Goal: Task Accomplishment & Management: Complete application form

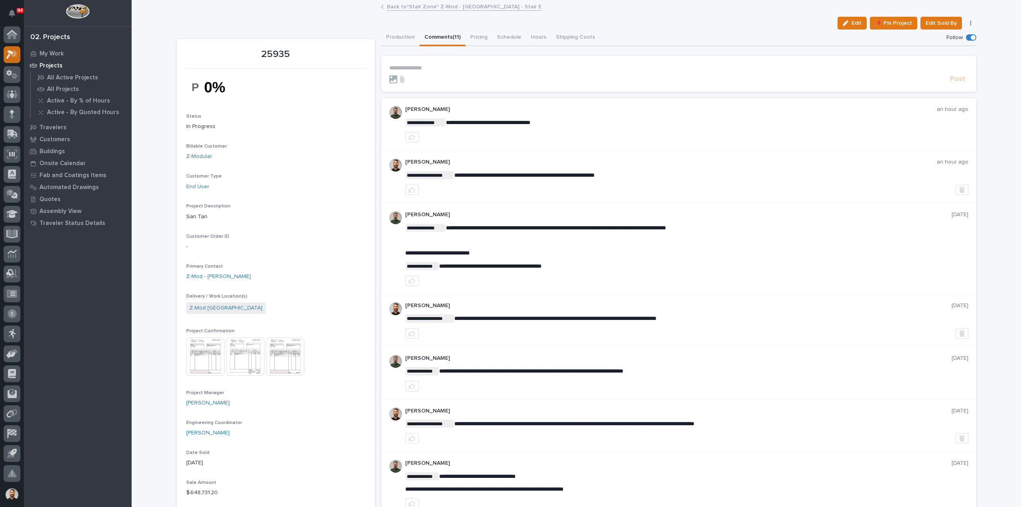
click at [12, 50] on icon at bounding box center [12, 54] width 12 height 9
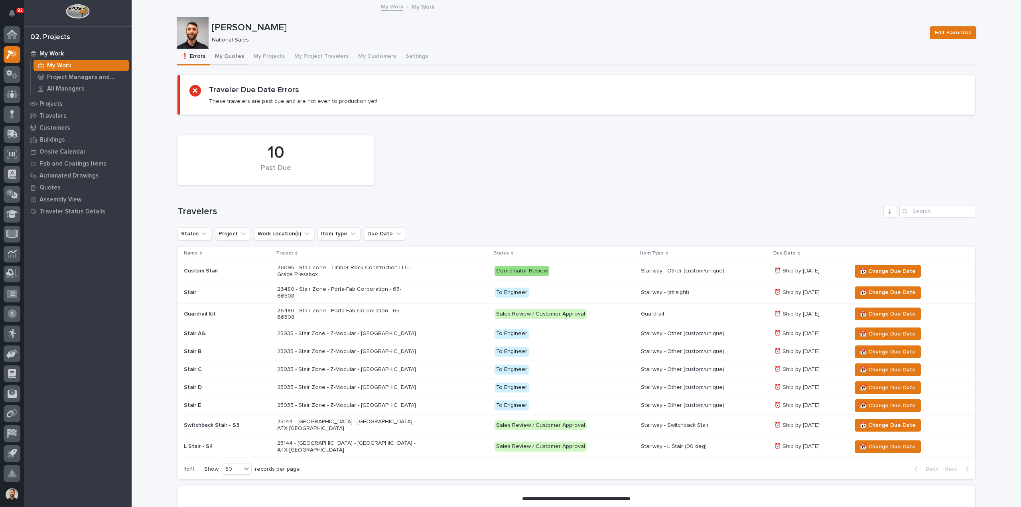
click at [229, 52] on button "My Quotes" at bounding box center [229, 57] width 39 height 17
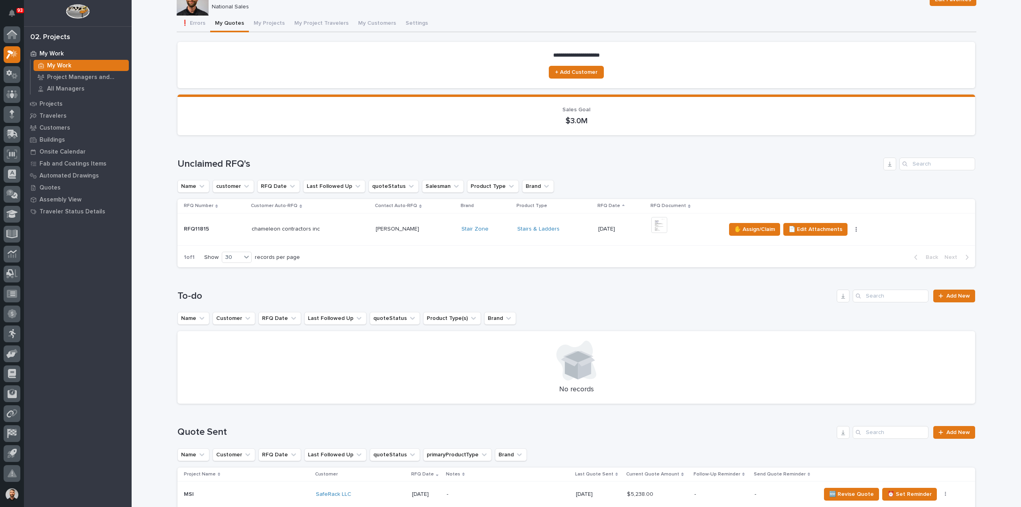
scroll to position [79, 0]
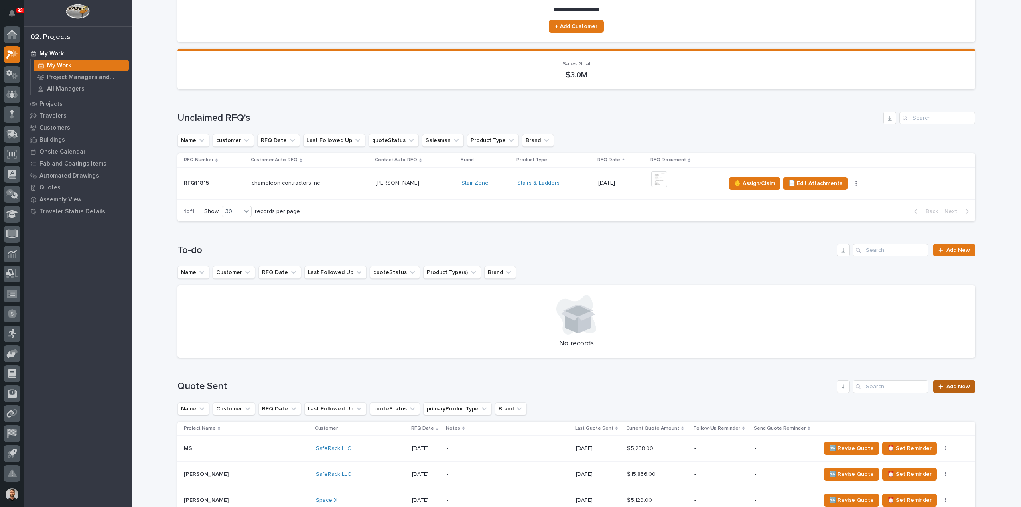
click at [950, 381] on link "Add New" at bounding box center [955, 386] width 42 height 13
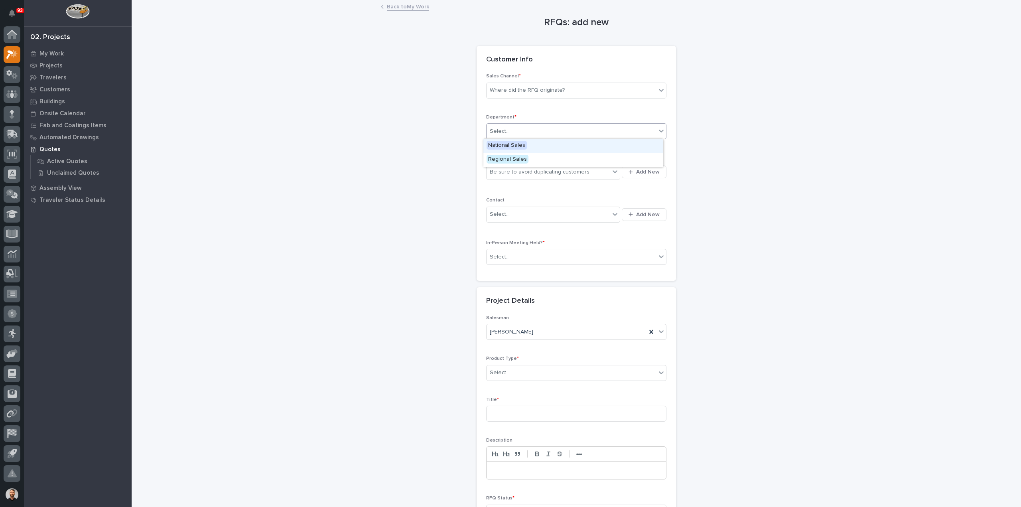
click at [511, 127] on div "Select..." at bounding box center [572, 131] width 170 height 13
click at [511, 144] on span "National Sales" at bounding box center [507, 145] width 40 height 9
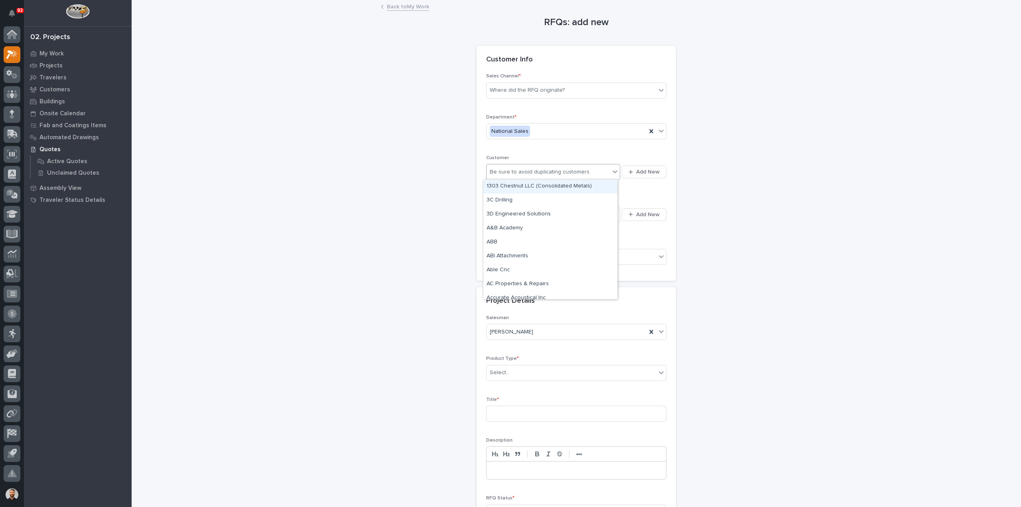
click at [515, 177] on div "Be sure to avoid duplicating customers" at bounding box center [548, 172] width 123 height 13
type input "******"
click at [514, 185] on div "SafeRack LLC" at bounding box center [551, 187] width 134 height 14
click at [534, 95] on div "Where did the RFQ originate?" at bounding box center [572, 90] width 170 height 13
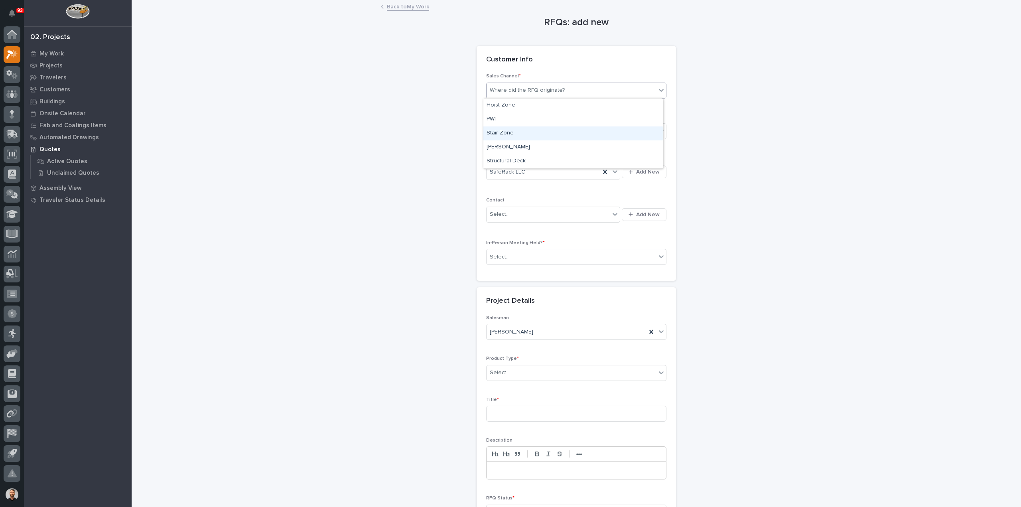
click at [521, 134] on div "Stair Zone" at bounding box center [574, 133] width 180 height 14
click at [514, 213] on div "Select..." at bounding box center [548, 214] width 123 height 13
type input "******"
click at [520, 225] on div "SafeRack - [PERSON_NAME]" at bounding box center [551, 229] width 134 height 14
click at [518, 253] on div "Select..." at bounding box center [572, 257] width 170 height 13
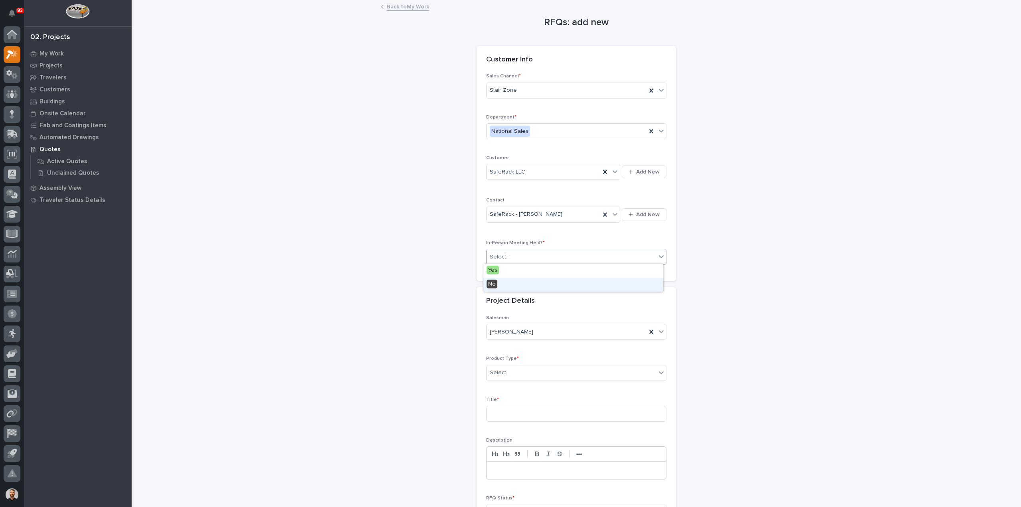
click at [503, 282] on div "No" at bounding box center [574, 285] width 180 height 14
click at [511, 372] on div "Select..." at bounding box center [572, 372] width 170 height 13
type input "***"
click at [509, 386] on div "Stairs & Ladders" at bounding box center [574, 386] width 180 height 14
click at [510, 410] on input at bounding box center [576, 414] width 180 height 16
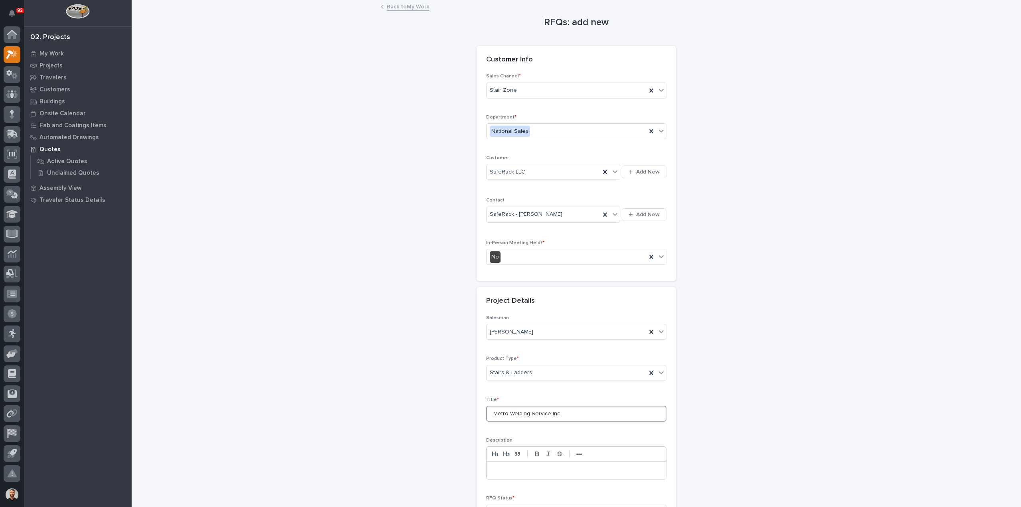
type input "Metro Welding Service Inc"
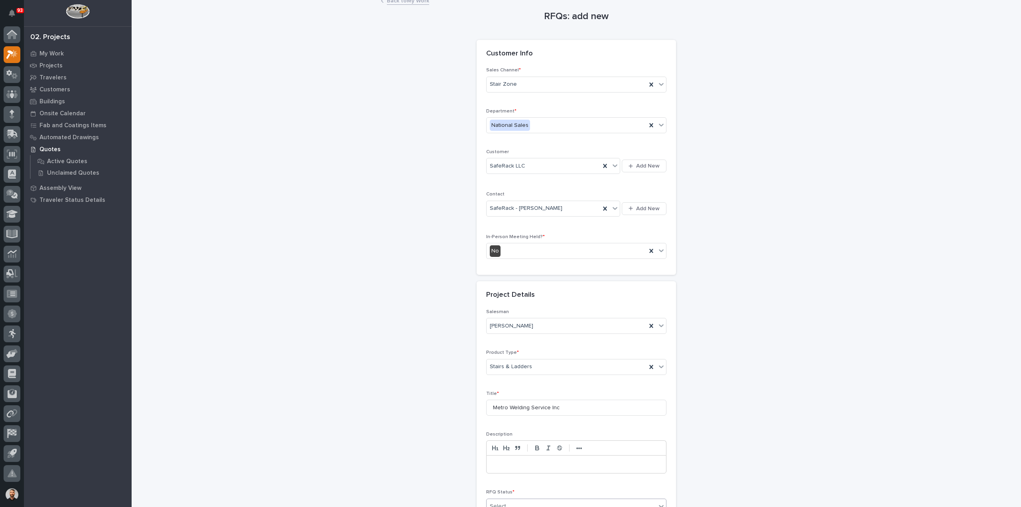
click at [521, 500] on div "Select..." at bounding box center [572, 506] width 170 height 13
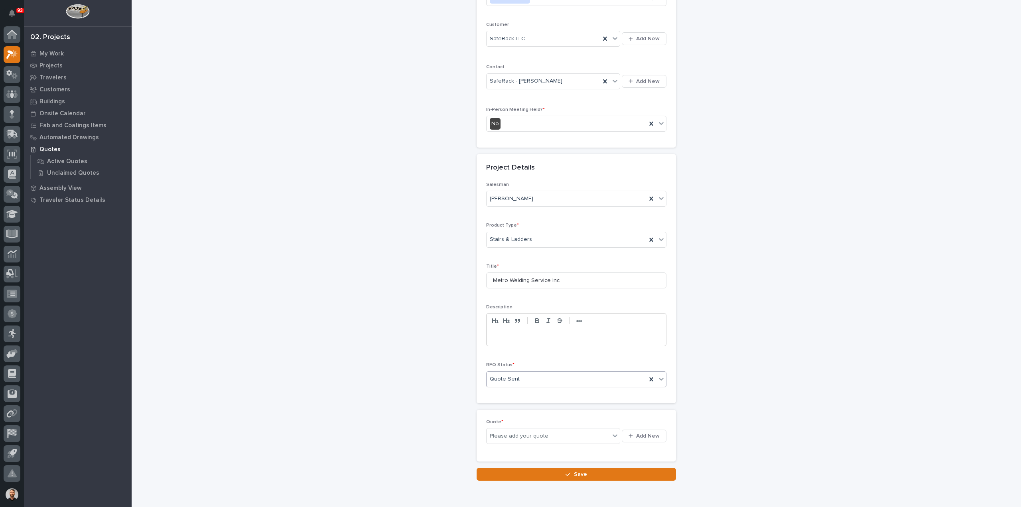
scroll to position [137, 0]
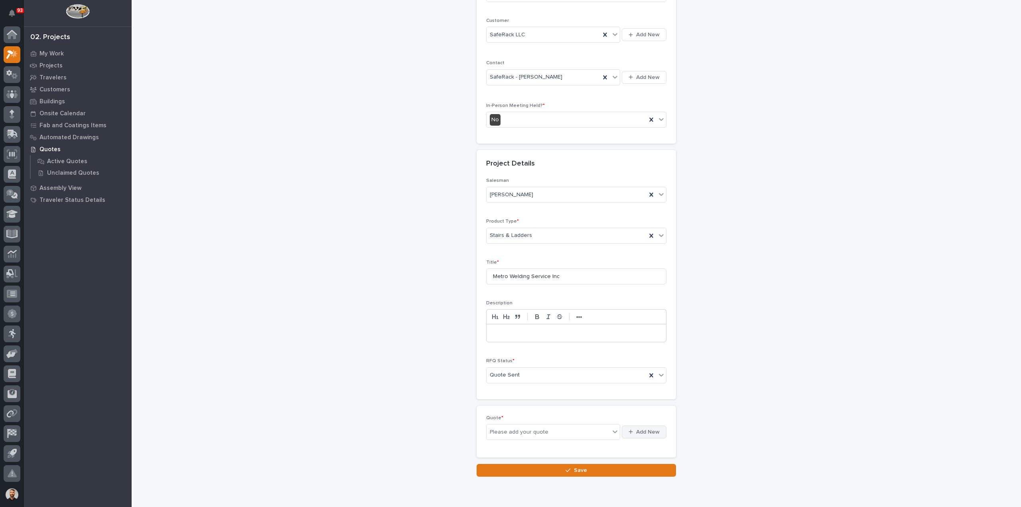
click at [645, 430] on span "Add New" at bounding box center [648, 431] width 24 height 7
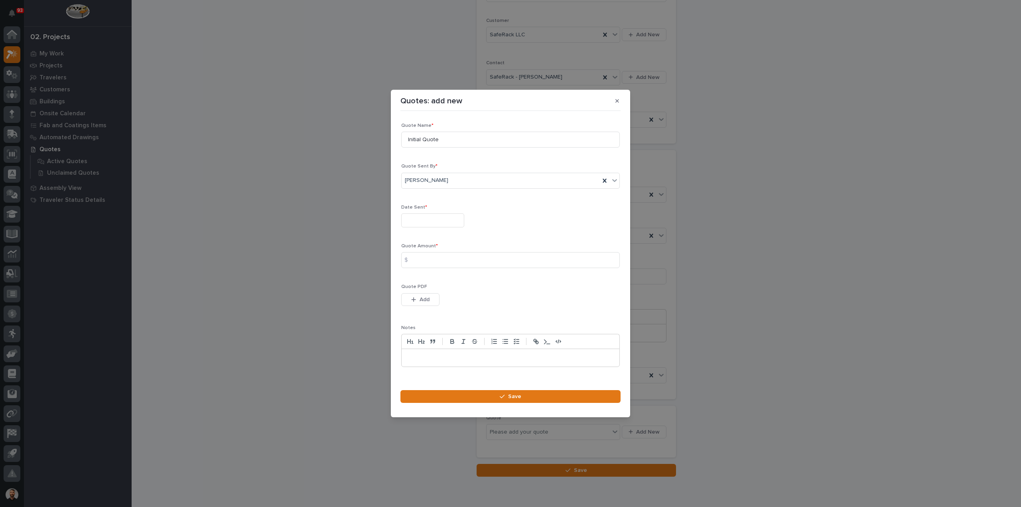
drag, startPoint x: 426, startPoint y: 223, endPoint x: 427, endPoint y: 211, distance: 12.8
click at [426, 223] on input "text" at bounding box center [432, 220] width 63 height 14
drag, startPoint x: 417, startPoint y: 167, endPoint x: 417, endPoint y: 172, distance: 4.8
click at [417, 167] on div "19" at bounding box center [417, 168] width 11 height 11
type input "**********"
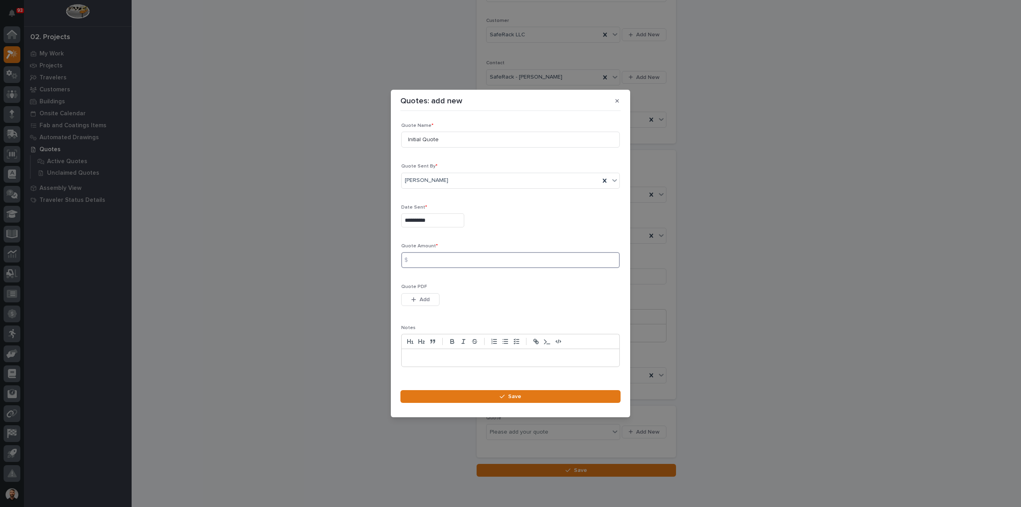
click at [417, 259] on input at bounding box center [510, 260] width 219 height 16
type input "5431"
click at [429, 299] on span "Add" at bounding box center [425, 299] width 10 height 7
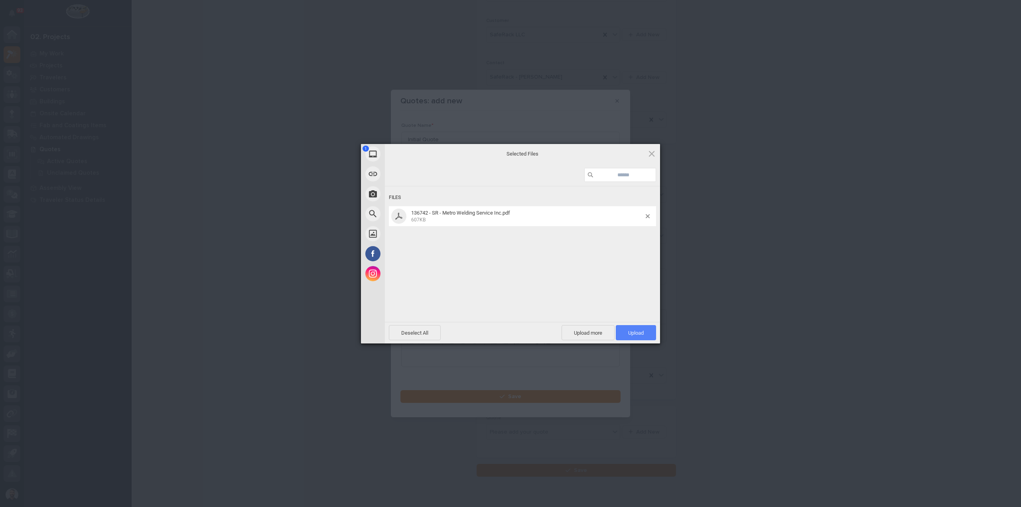
click at [651, 330] on span "Upload 1" at bounding box center [636, 332] width 40 height 15
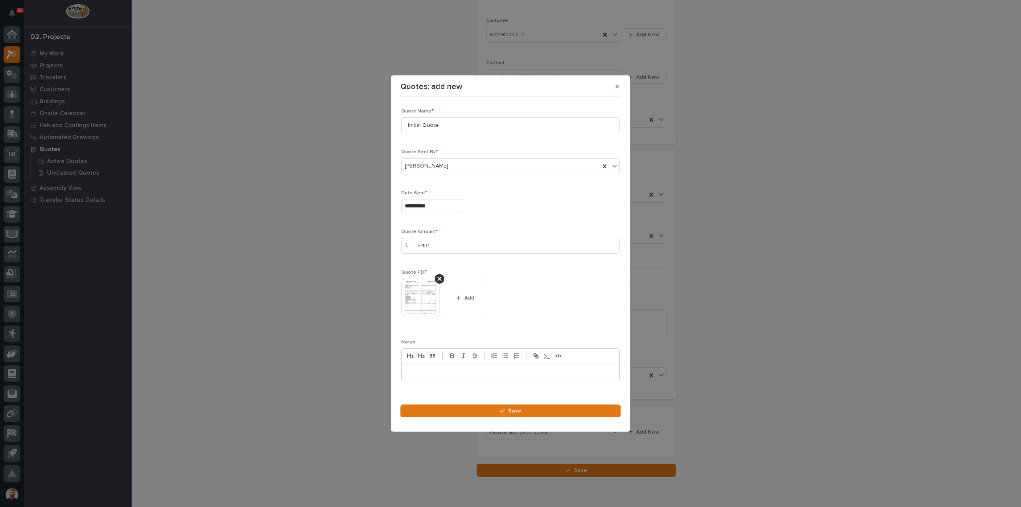
click at [561, 417] on footer "Save" at bounding box center [511, 414] width 220 height 18
click at [563, 405] on button "Save" at bounding box center [511, 411] width 220 height 13
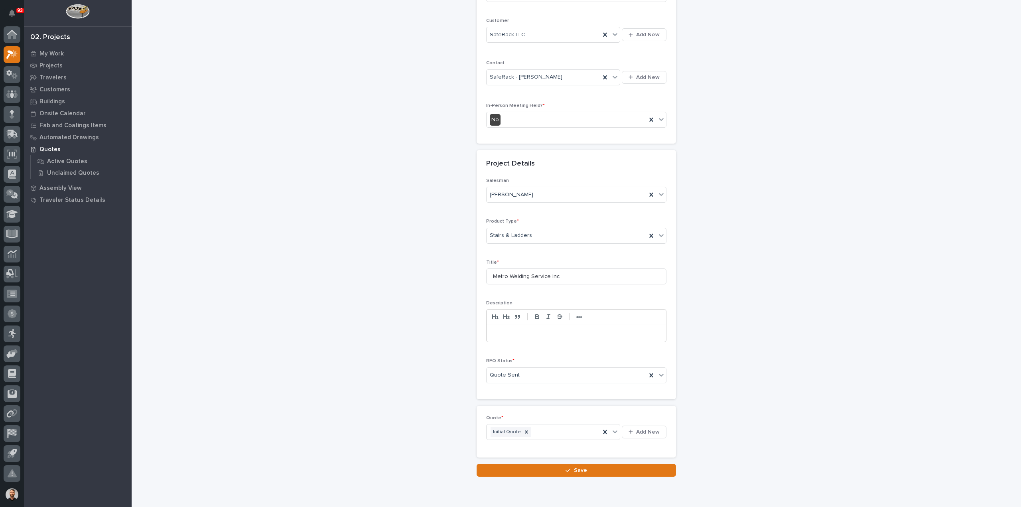
click at [579, 464] on button "Save" at bounding box center [576, 470] width 199 height 13
